Goal: Transaction & Acquisition: Book appointment/travel/reservation

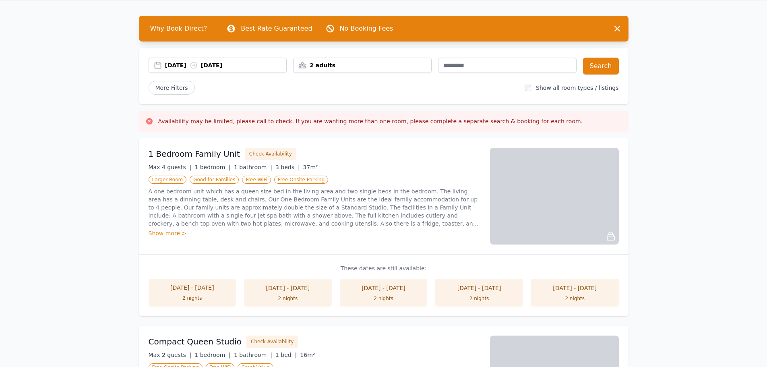
scroll to position [40, 0]
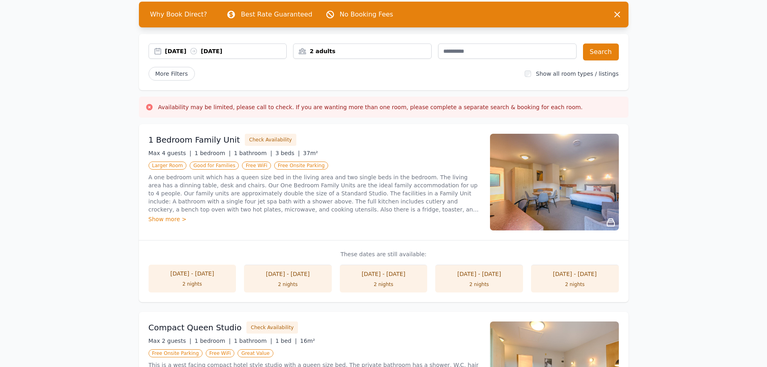
click at [375, 281] on li "26 Feb - 28 Feb 2 nights" at bounding box center [384, 279] width 88 height 28
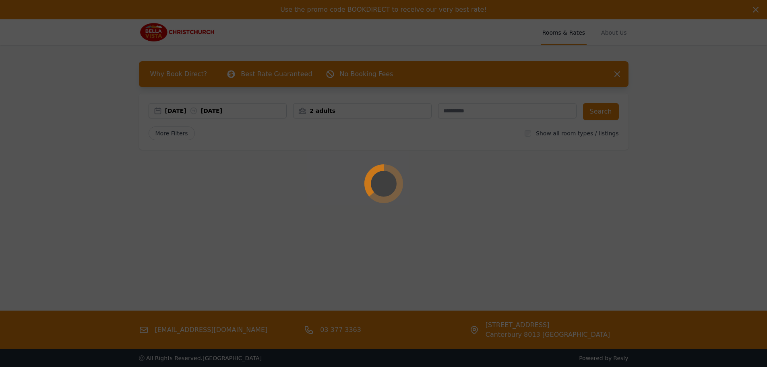
click at [471, 194] on div at bounding box center [383, 183] width 767 height 367
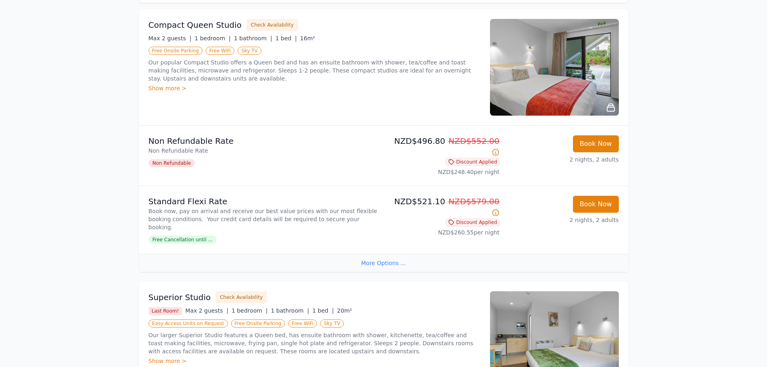
scroll to position [161, 0]
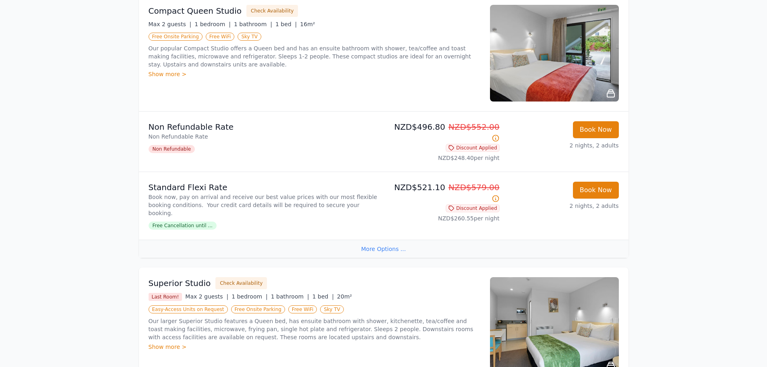
click at [194, 222] on span "Free Cancellation until ..." at bounding box center [183, 226] width 68 height 8
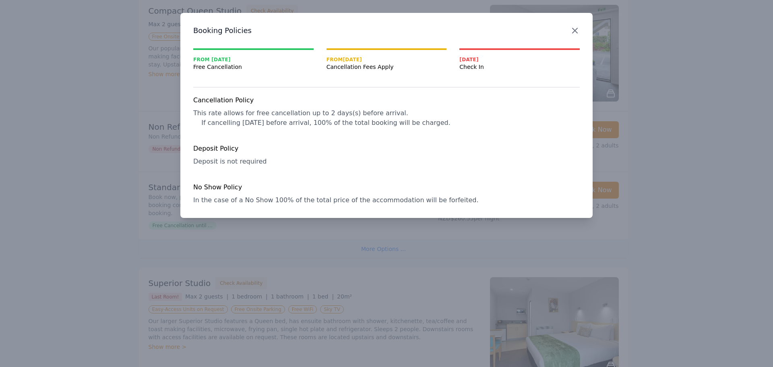
click at [577, 28] on icon "button" at bounding box center [575, 31] width 10 height 10
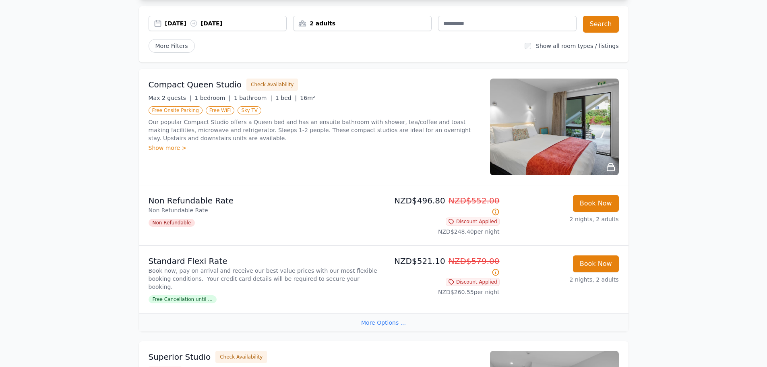
scroll to position [0, 0]
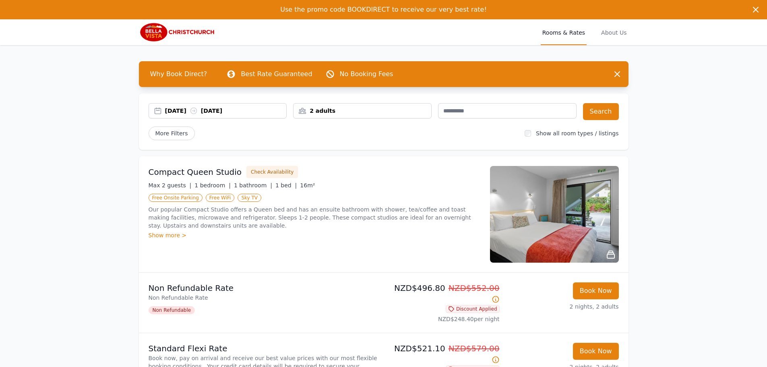
click at [217, 109] on div "[DATE] [DATE]" at bounding box center [226, 111] width 122 height 8
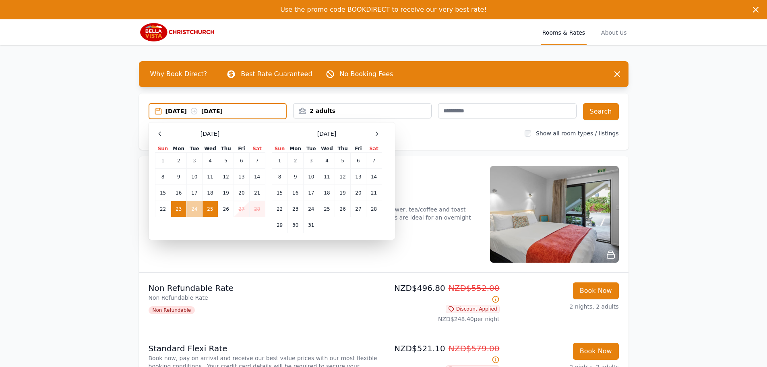
click at [196, 208] on td "24" at bounding box center [195, 209] width 16 height 16
click at [180, 209] on td "23" at bounding box center [179, 209] width 16 height 16
click at [193, 211] on td "24" at bounding box center [195, 209] width 16 height 16
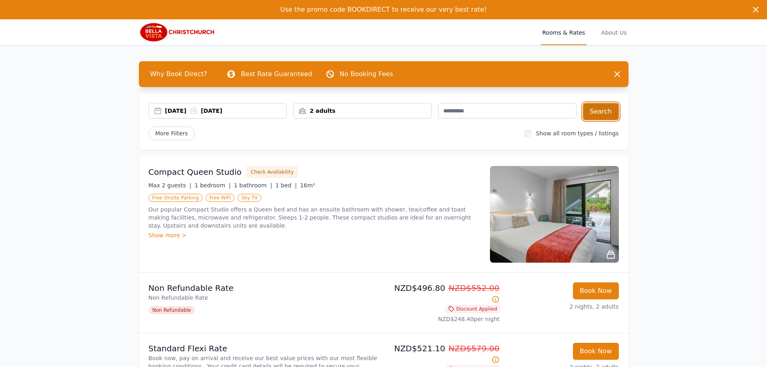
click at [605, 109] on button "Search" at bounding box center [601, 111] width 36 height 17
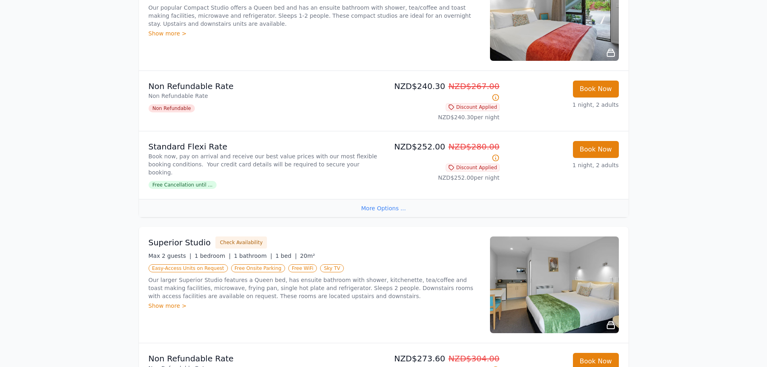
scroll to position [201, 0]
